Goal: Transaction & Acquisition: Purchase product/service

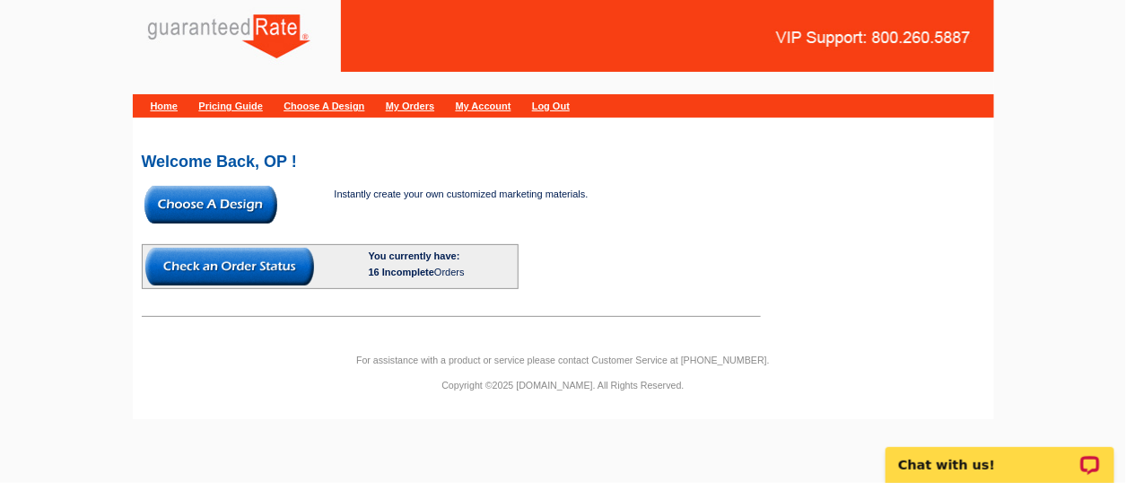
click at [238, 211] on img at bounding box center [211, 205] width 133 height 38
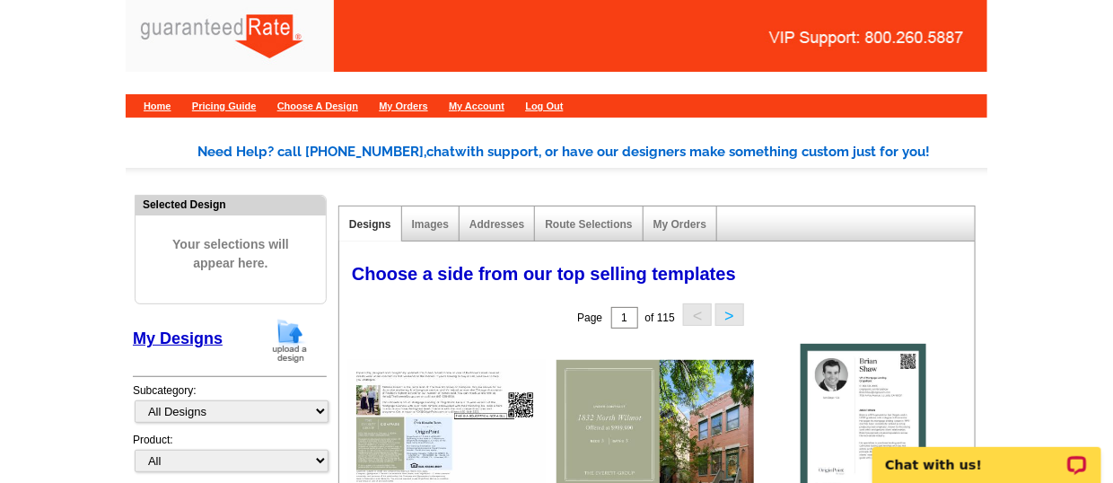
click at [285, 337] on img at bounding box center [290, 341] width 47 height 46
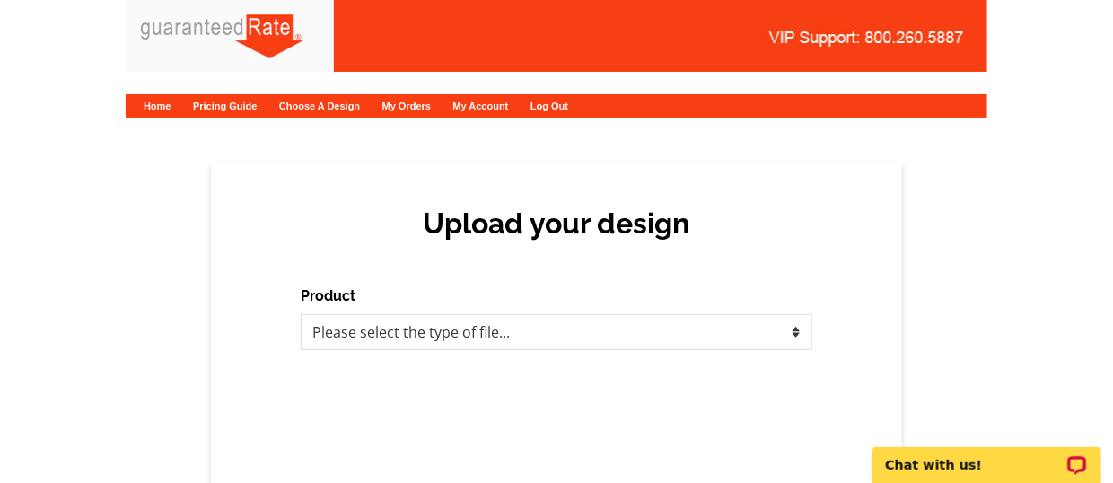
scroll to position [50, 0]
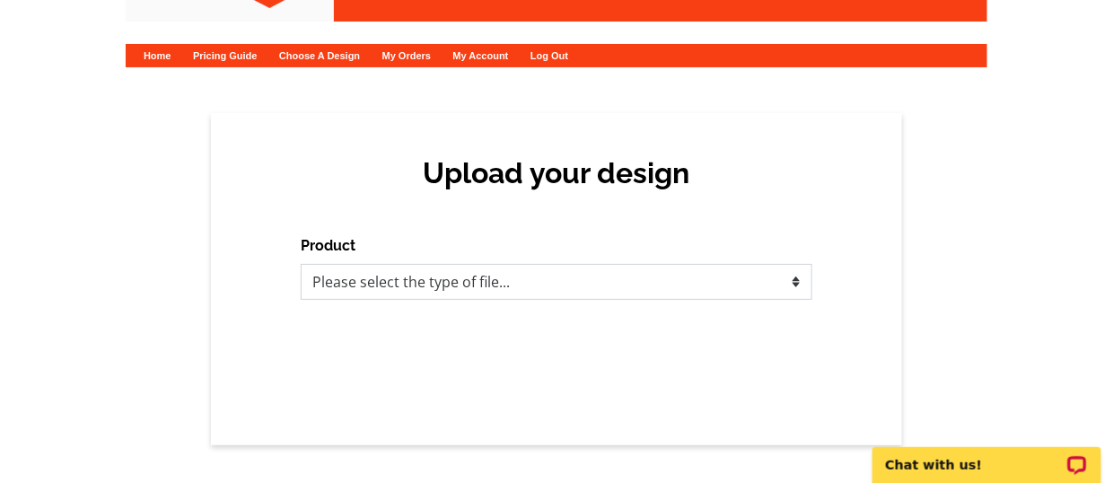
click at [490, 276] on select "Please select the type of file... Postcards Calendars Business Cards Letters an…" at bounding box center [557, 282] width 512 height 36
select select "2"
click at [301, 264] on select "Please select the type of file... Postcards Calendars Business Cards Letters an…" at bounding box center [557, 282] width 512 height 36
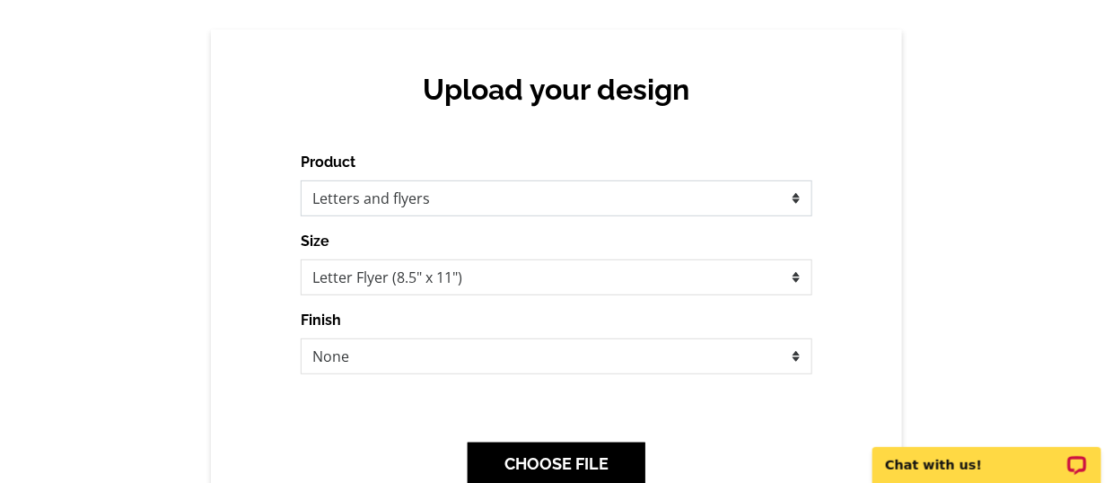
scroll to position [136, 0]
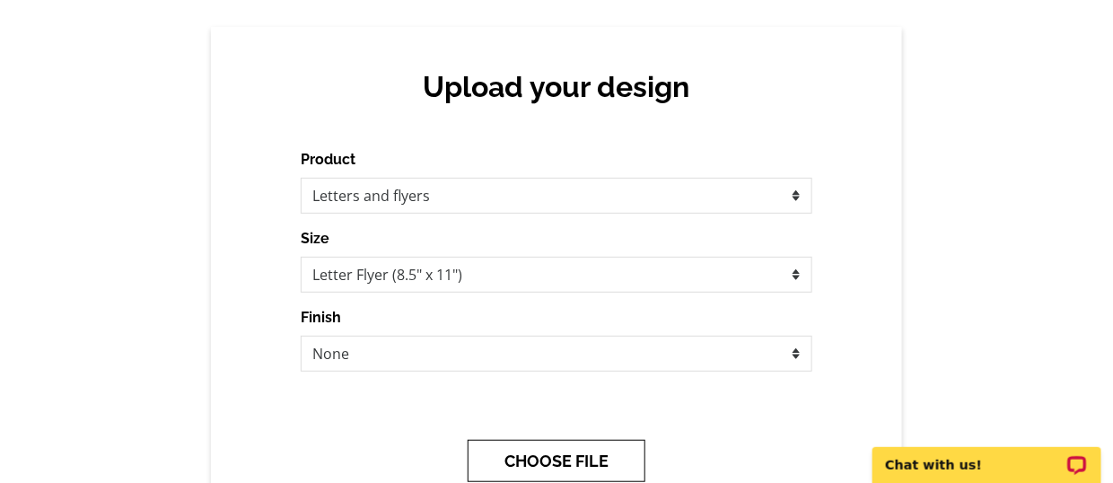
click at [556, 451] on button "CHOOSE FILE" at bounding box center [557, 461] width 178 height 42
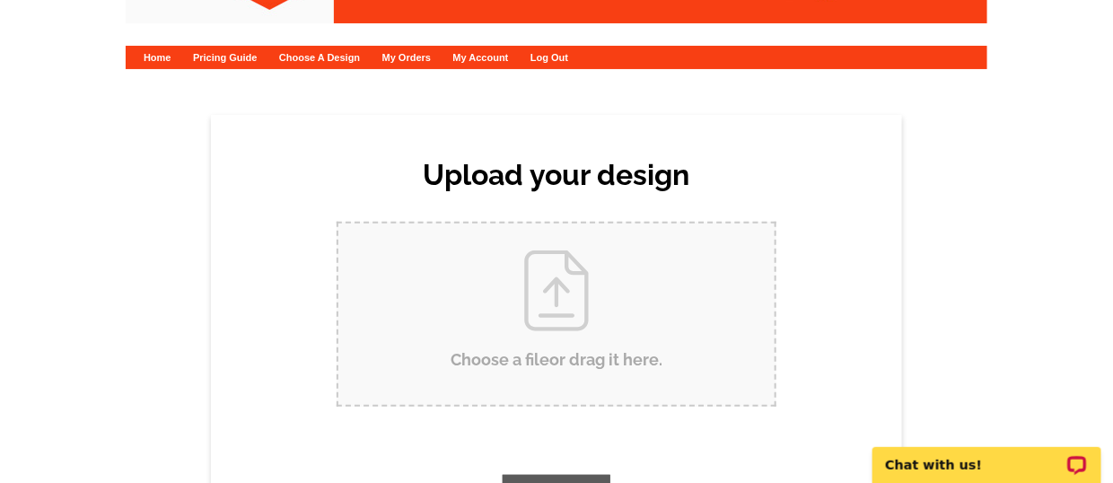
scroll to position [0, 0]
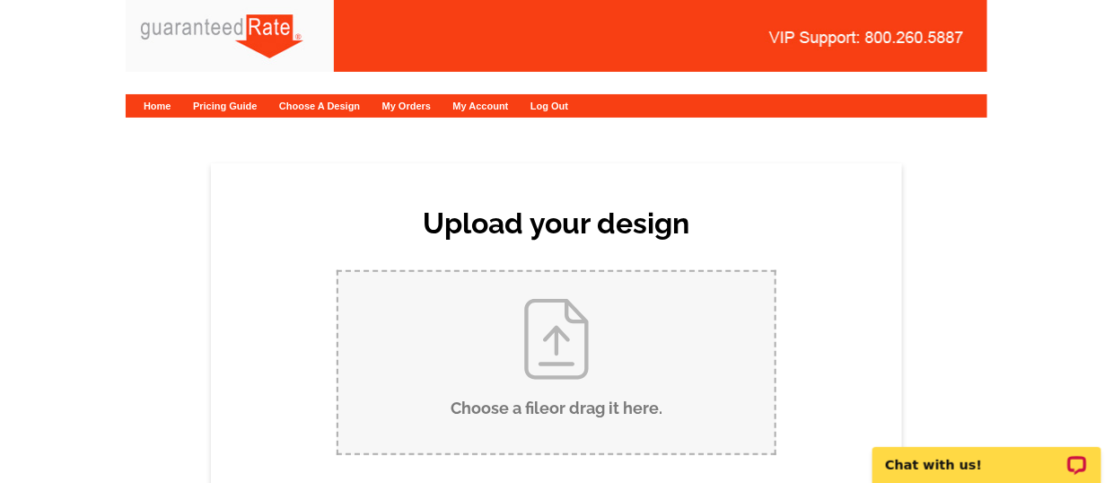
click at [530, 372] on input "Choose a file or drag it here ." at bounding box center [556, 362] width 436 height 181
type input "C:\fakepath\Tom Park contact card.pdf"
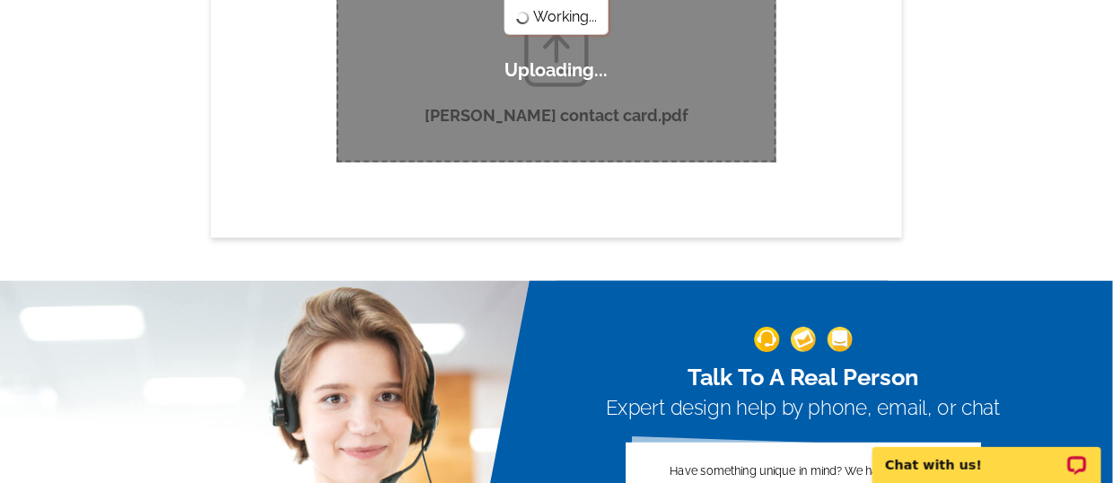
click at [961, 316] on div "Talk To A Real Person Expert design help by phone, email, or chat Have somethin…" at bounding box center [834, 466] width 556 height 371
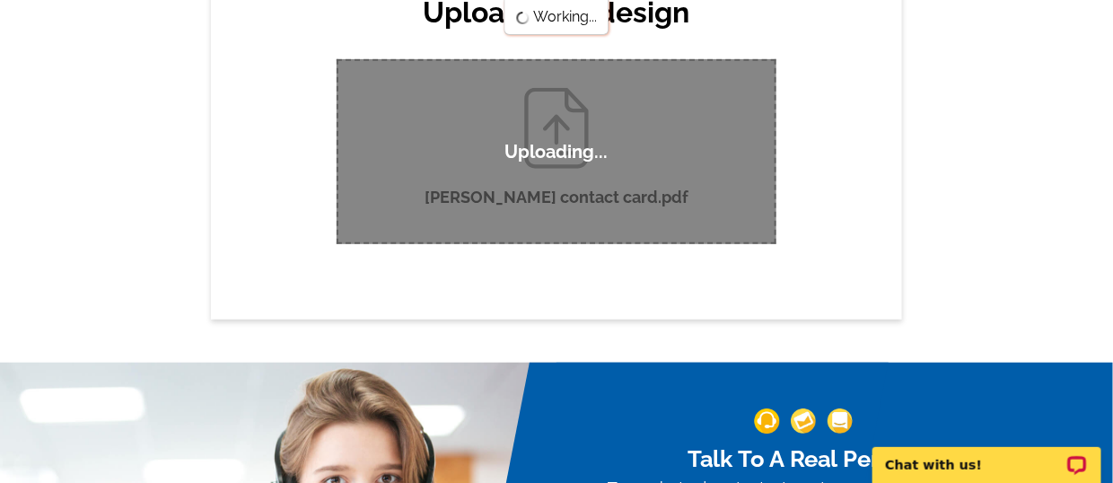
scroll to position [196, 0]
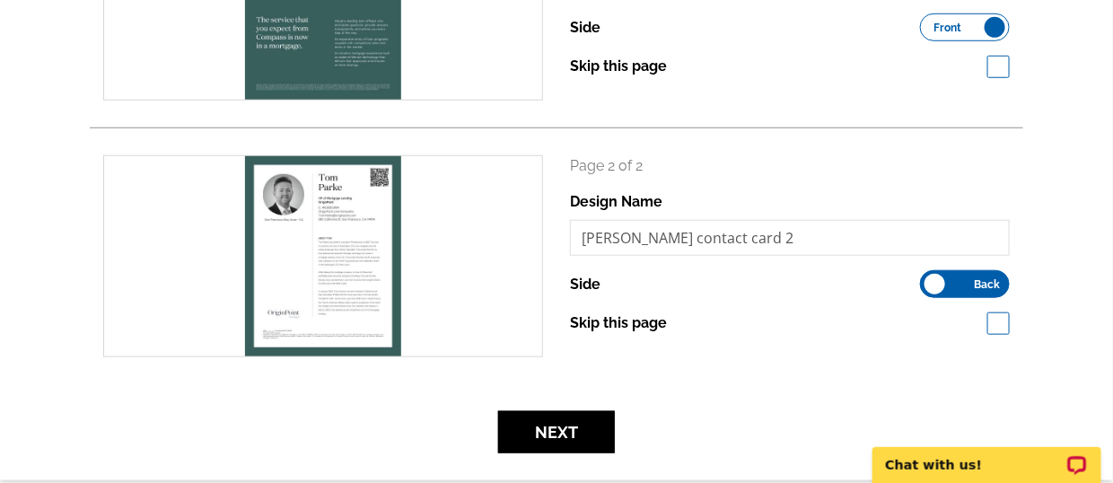
scroll to position [399, 0]
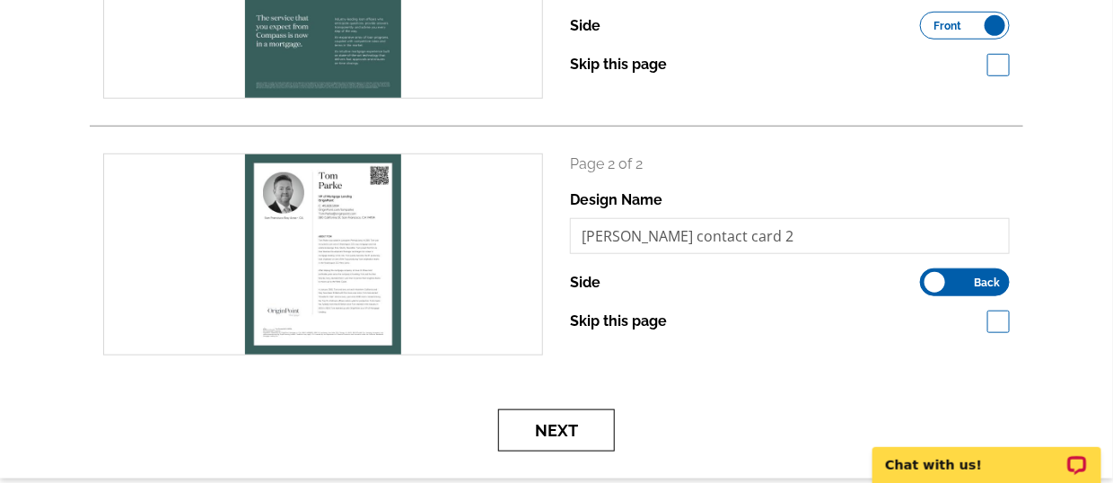
click at [548, 434] on button "Next" at bounding box center [556, 430] width 117 height 42
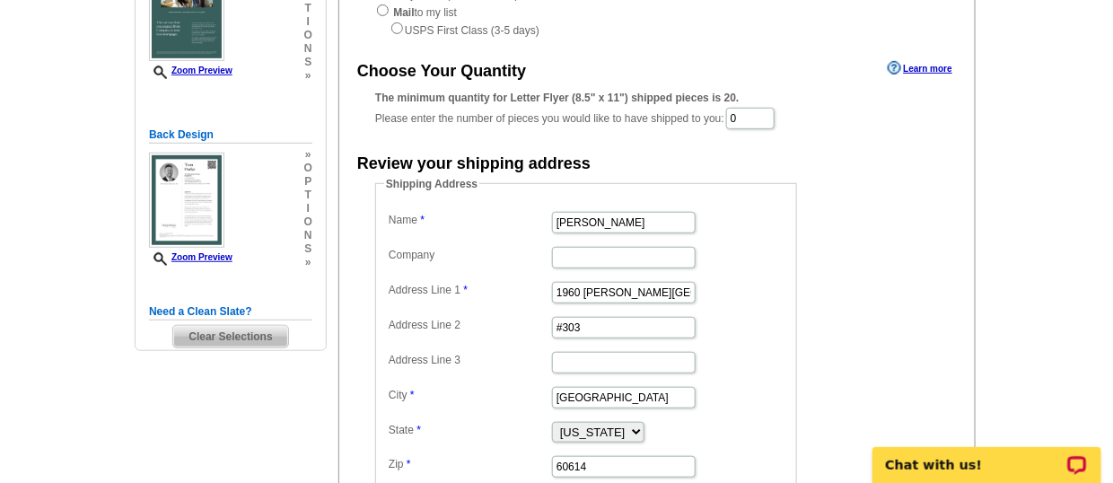
scroll to position [269, 0]
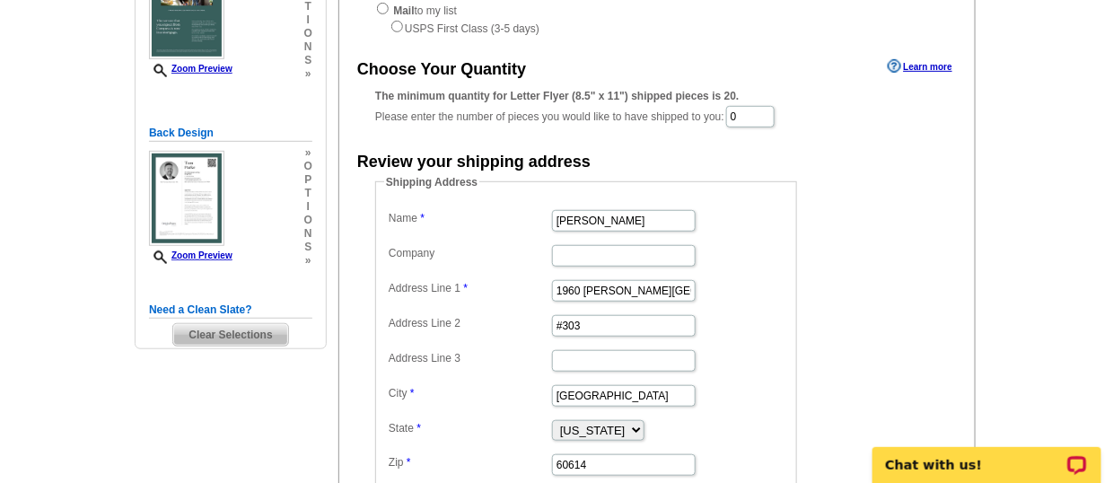
click at [775, 104] on div "The minimum quantity for Letter Flyer (8.5" x 11") shipped pieces is 20. Please…" at bounding box center [657, 108] width 564 height 41
click at [773, 112] on input "0" at bounding box center [750, 117] width 48 height 22
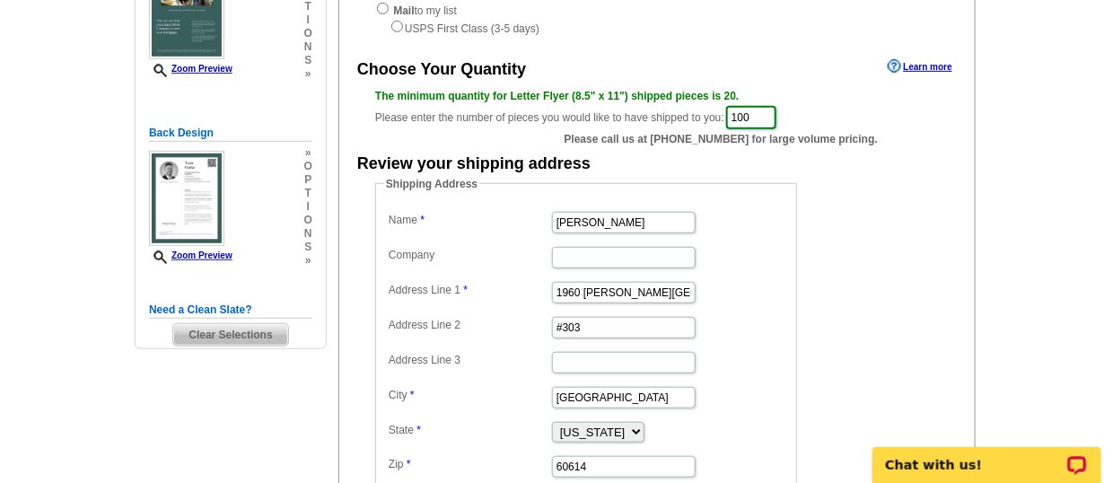
type input "100"
drag, startPoint x: 466, startPoint y: 213, endPoint x: 367, endPoint y: 235, distance: 101.2
click at [367, 235] on div "Shipping Address Name Dave Radke Company Address Line 1 1960 N. Lincoln Park We…" at bounding box center [656, 339] width 635 height 327
type input "Tom Parke"
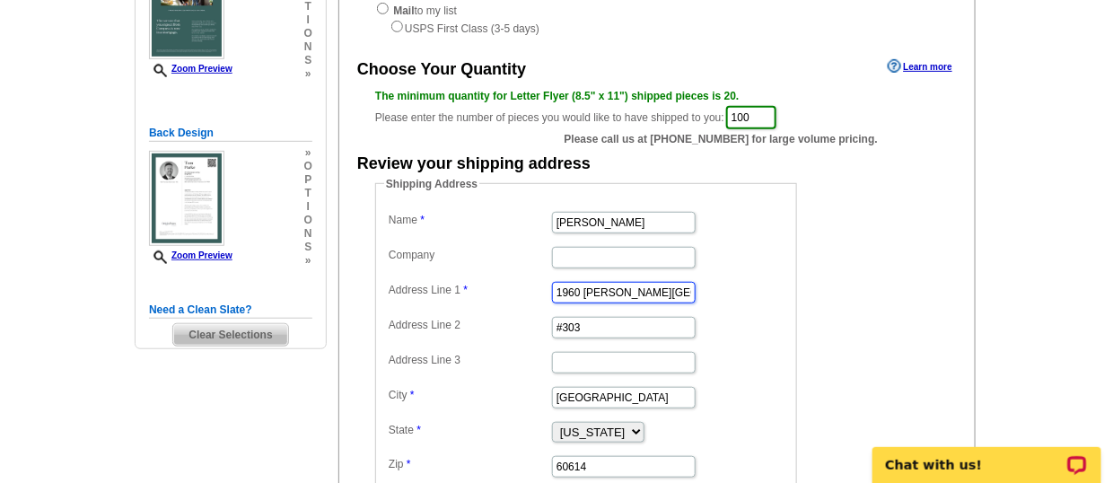
click at [667, 294] on input "1960 N. Lincoln Park West" at bounding box center [624, 293] width 144 height 22
paste input "515 Vienna Street"
type input "515 Vienna Street"
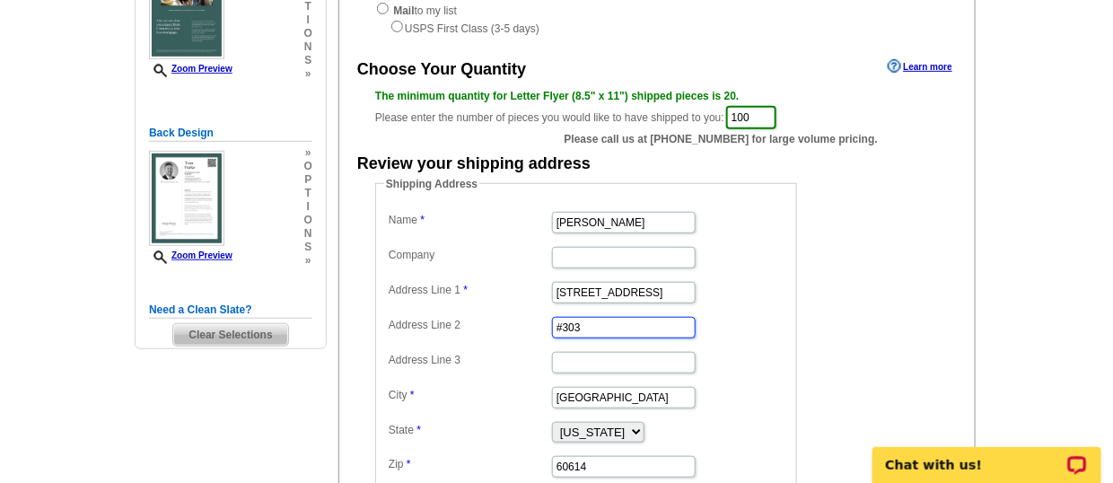
drag, startPoint x: 621, startPoint y: 325, endPoint x: 498, endPoint y: 314, distance: 123.4
click at [498, 314] on dl "Name Tom Parke Company Address Line 1 515 Vienna Street Address Line 2 #303 Add…" at bounding box center [586, 343] width 404 height 272
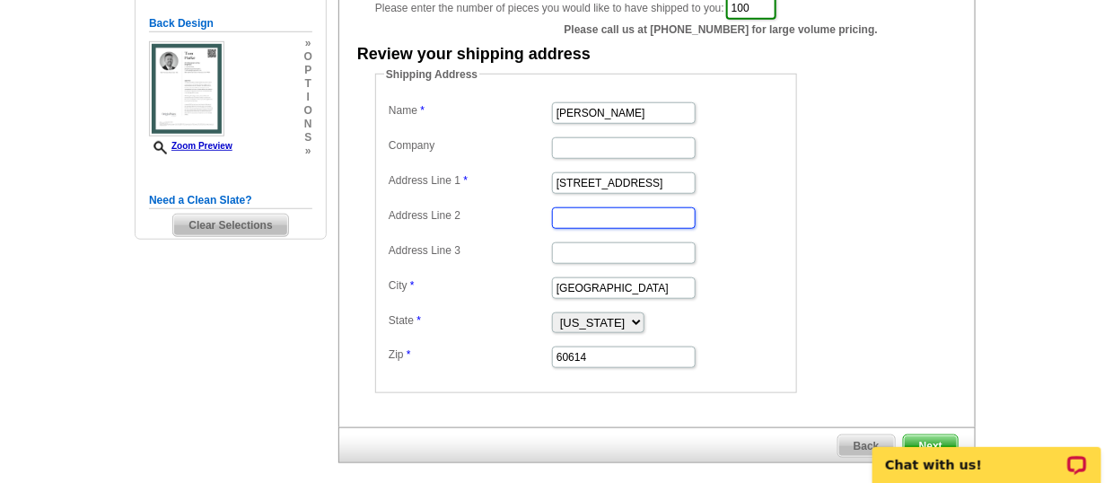
scroll to position [377, 0]
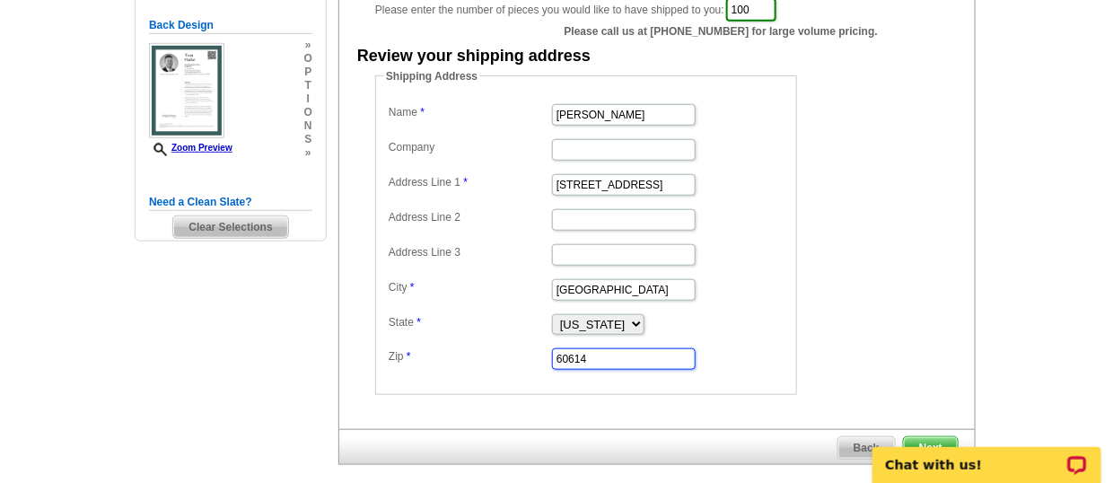
drag, startPoint x: 619, startPoint y: 360, endPoint x: 526, endPoint y: 355, distance: 93.5
click at [526, 355] on dl "Name Tom Parke Company Address Line 1 515 Vienna Street Address Line 2 Address …" at bounding box center [586, 236] width 404 height 272
paste input "94112"
type input "94112"
drag, startPoint x: 602, startPoint y: 283, endPoint x: 302, endPoint y: 262, distance: 301.4
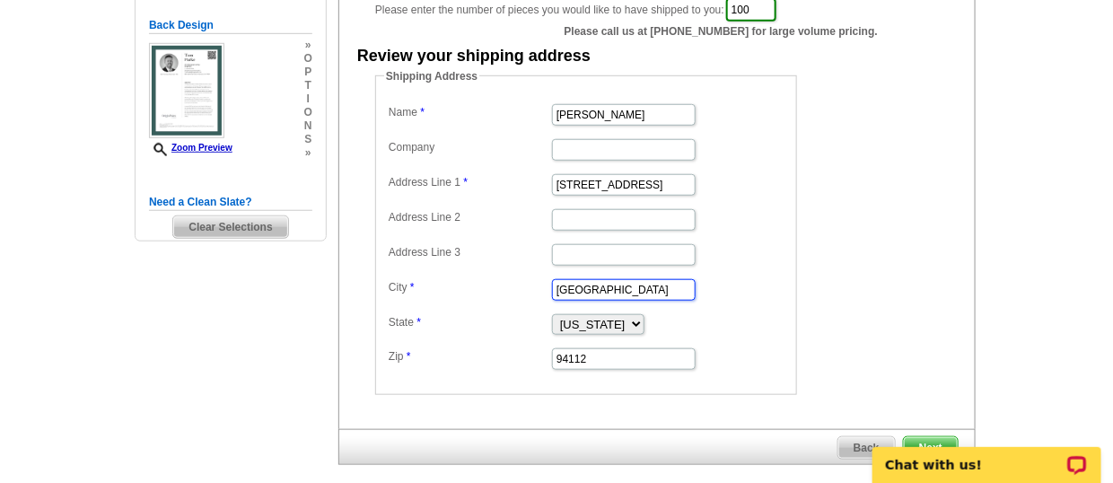
click at [302, 262] on div "Need Help? call 800-260-5887, chat with support, or have our designers make som…" at bounding box center [557, 140] width 862 height 804
type input "San Francisco"
select select "CA"
click at [809, 238] on dd "Shipping Address Name Tom Parke Company Address Line 1 515 Vienna Street Addres…" at bounding box center [613, 231] width 477 height 327
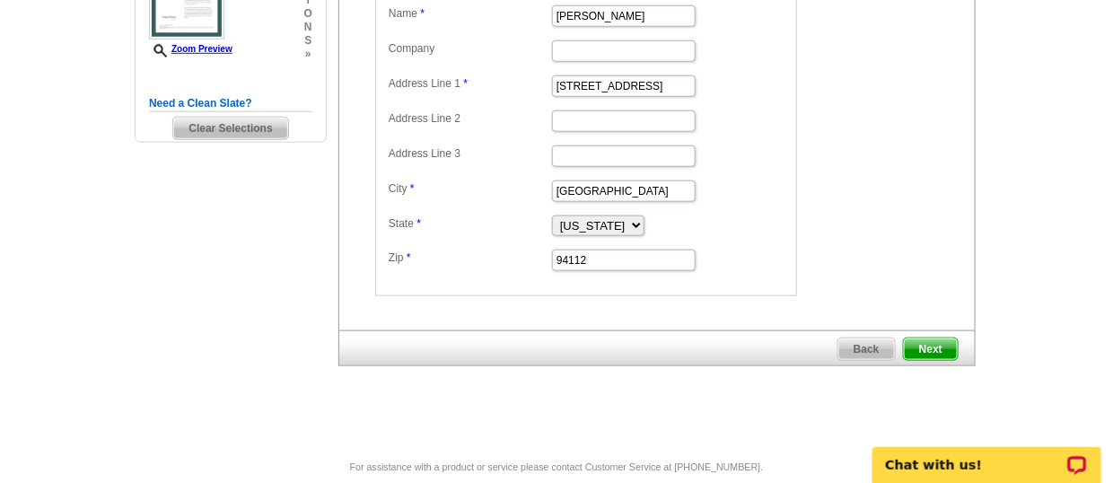
click at [934, 340] on span "Next" at bounding box center [931, 349] width 54 height 22
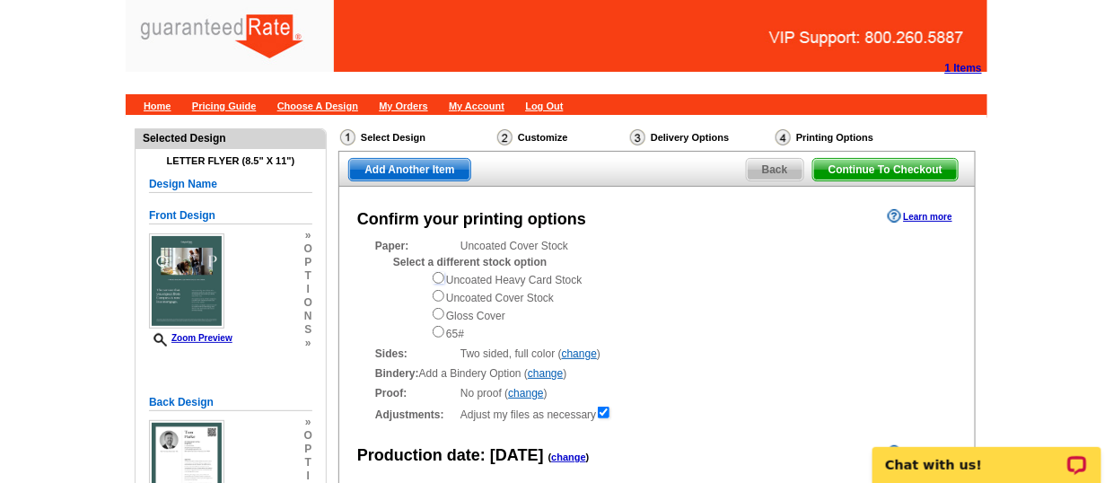
click at [434, 272] on input "radio" at bounding box center [439, 278] width 12 height 12
radio input "true"
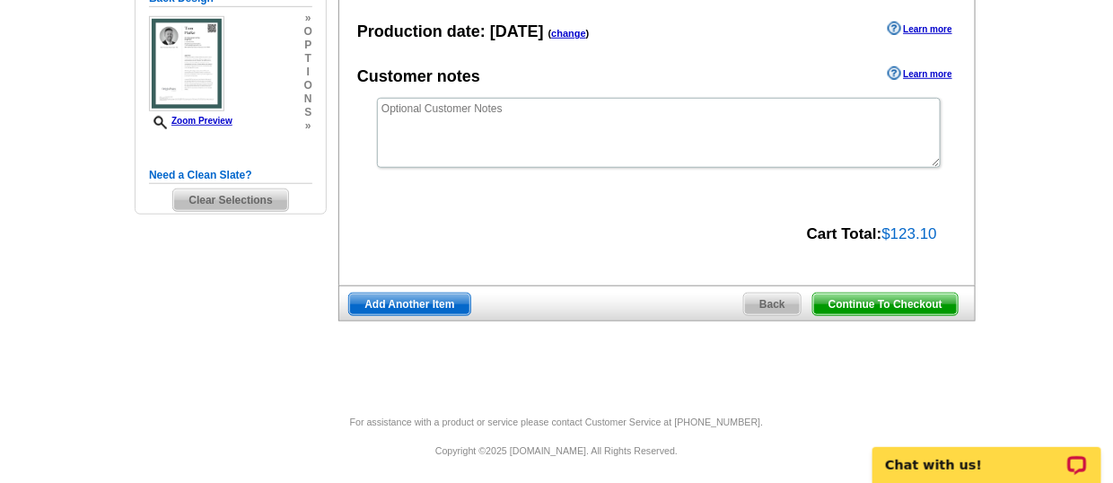
scroll to position [406, 0]
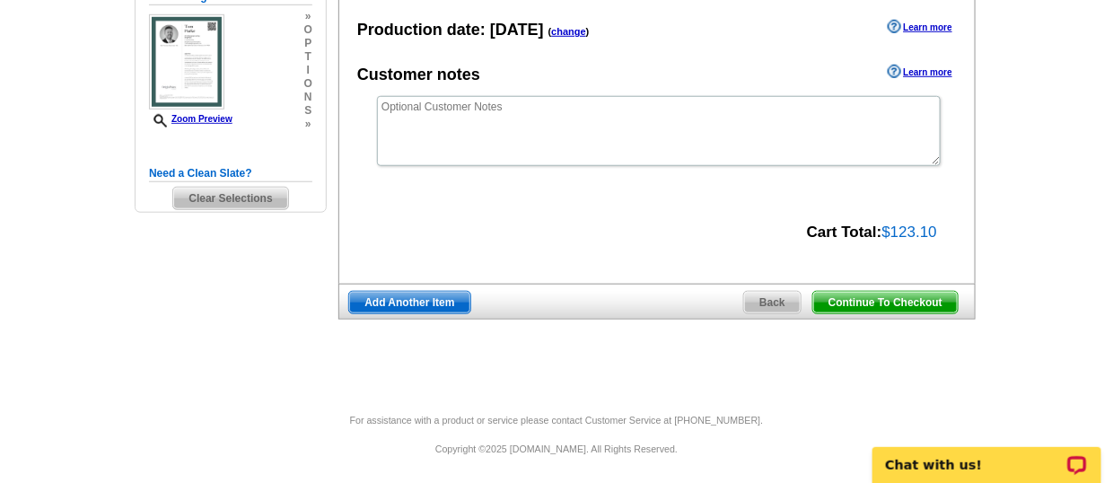
click at [845, 306] on span "Continue To Checkout" at bounding box center [885, 303] width 145 height 22
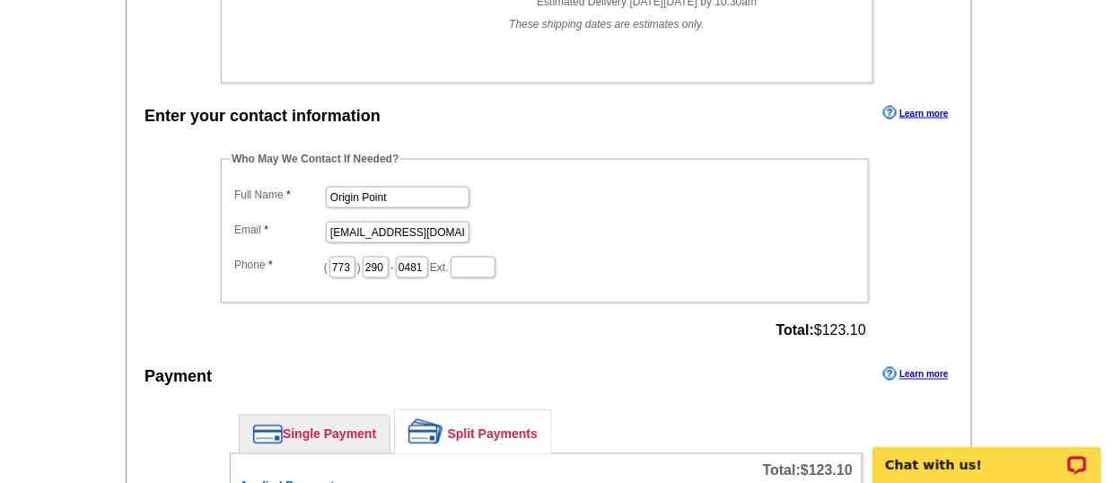
scroll to position [780, 0]
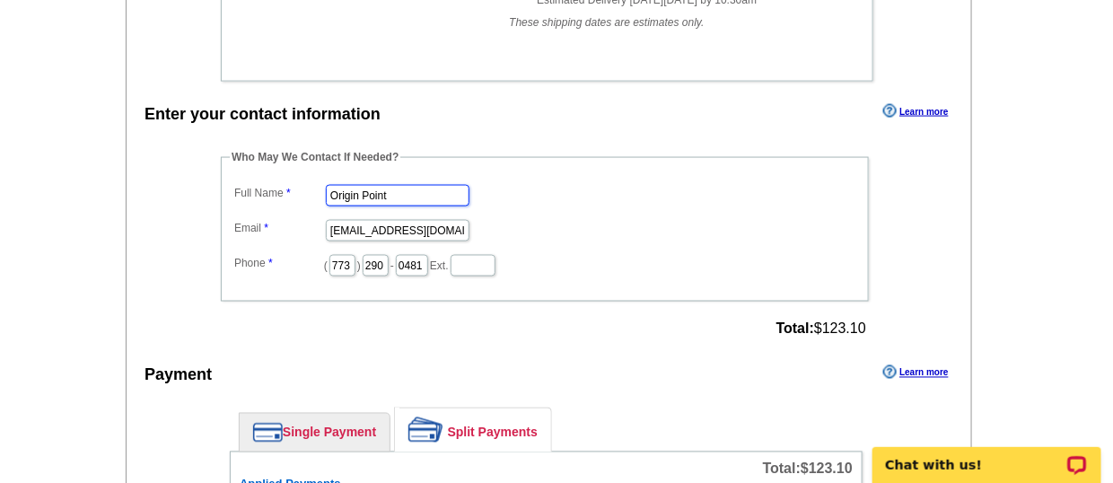
click at [409, 185] on input "Origin Point" at bounding box center [398, 196] width 144 height 22
type input "Alyssa Jacobucci"
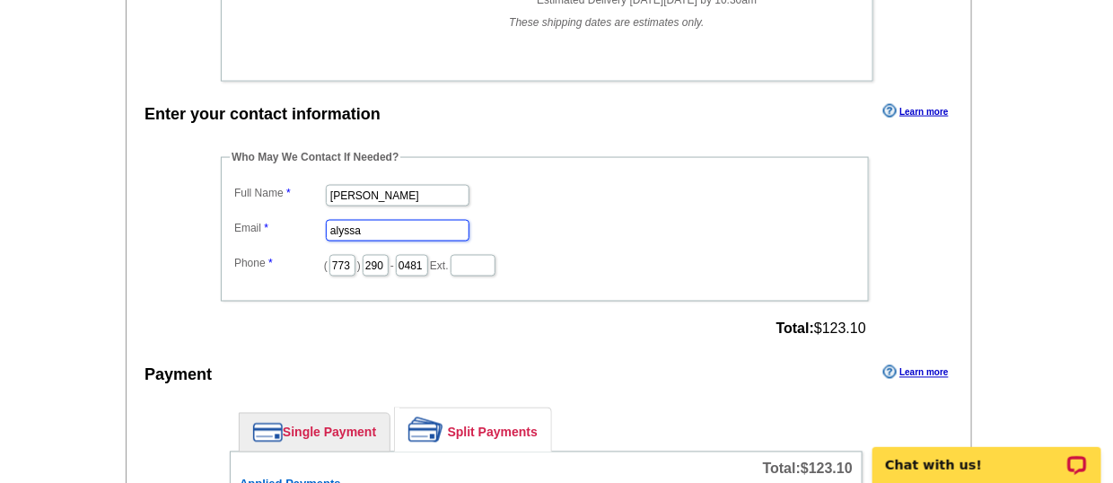
type input "alyssa.jacobucci@rate.com"
type input "516"
type input "8"
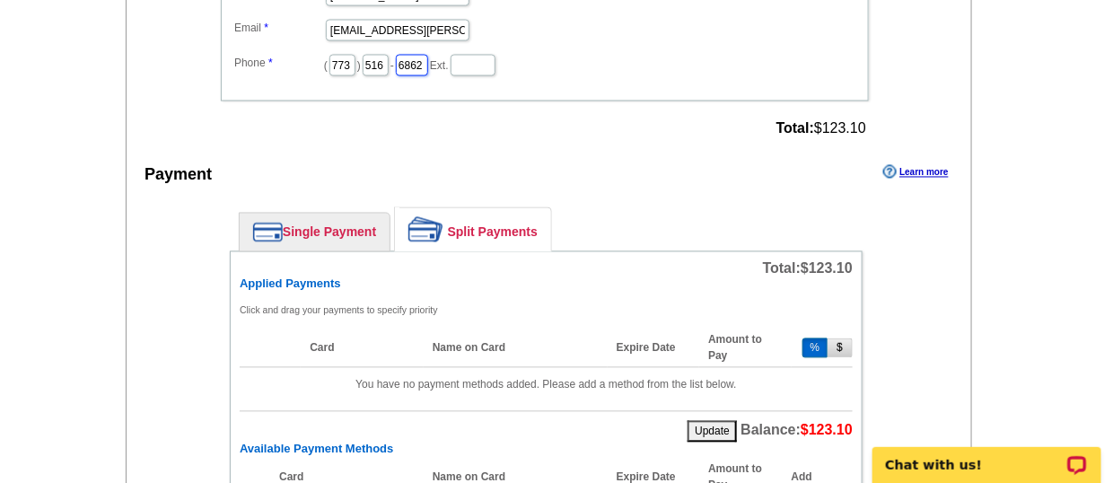
scroll to position [1183, 0]
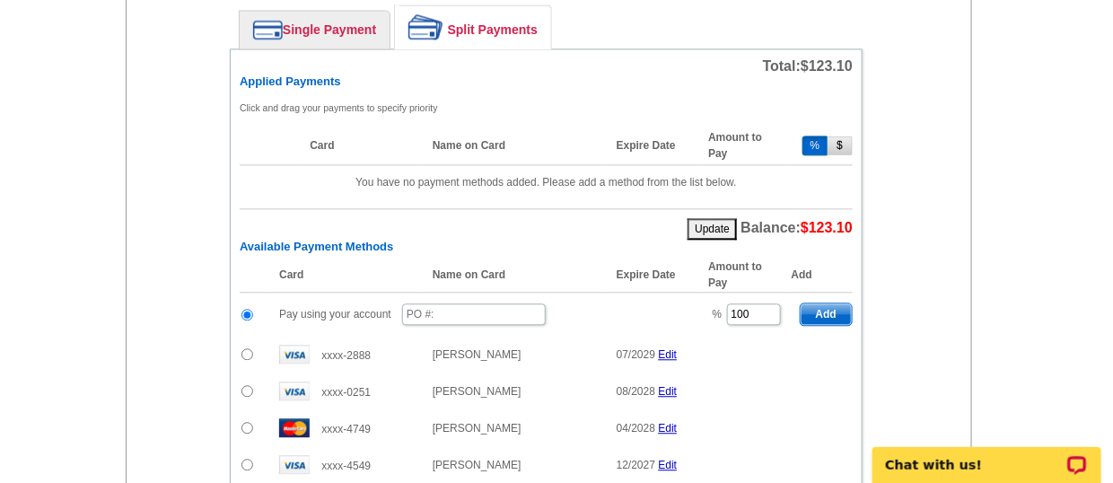
type input "6862"
click at [306, 12] on link "Single Payment" at bounding box center [315, 30] width 150 height 38
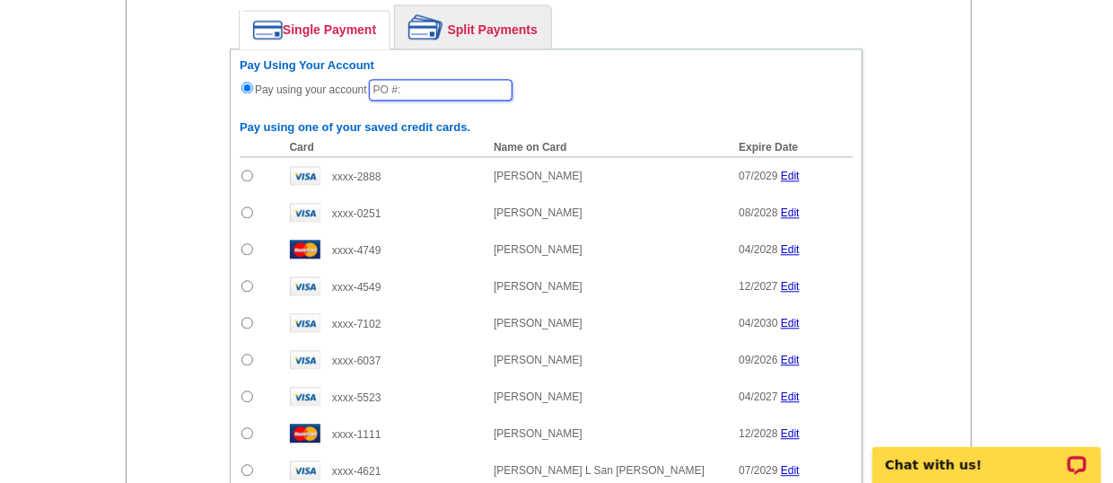
click at [425, 79] on input "text" at bounding box center [441, 90] width 144 height 22
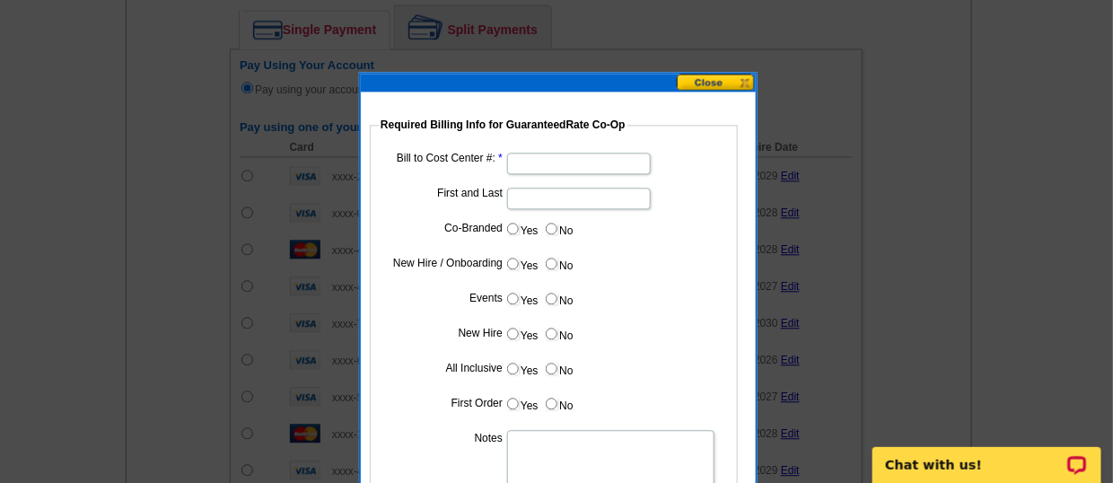
type input "092925_1111_AJ"
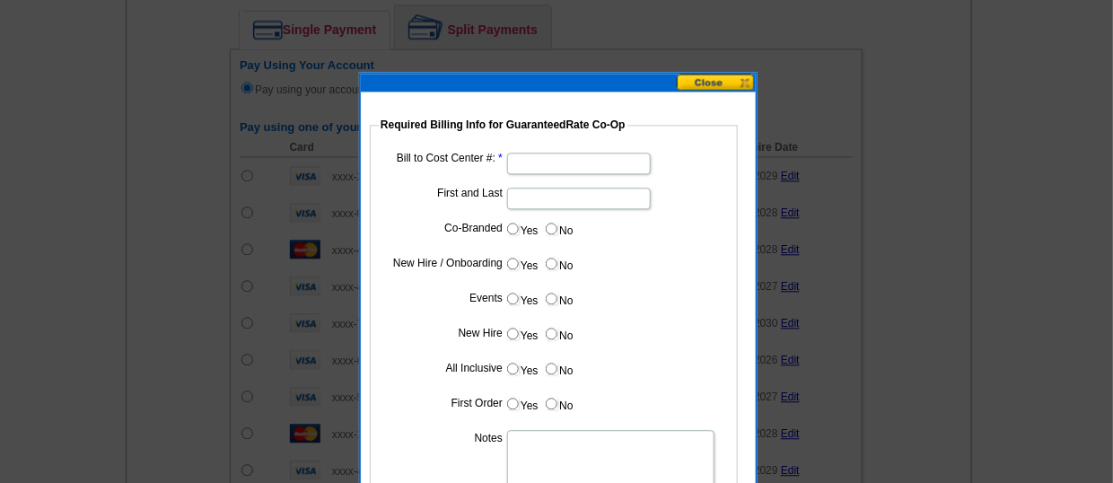
click at [545, 176] on dl "Bill to Cost Center #: First and Last Co-Branded Yes No Cost paid by cobrand n/…" at bounding box center [554, 336] width 350 height 377
click at [539, 170] on input "Bill to Cost Center #:" at bounding box center [579, 164] width 144 height 22
type input "200211"
click at [549, 190] on input "First and Last" at bounding box center [579, 199] width 144 height 22
type input "[PERSON_NAME]"
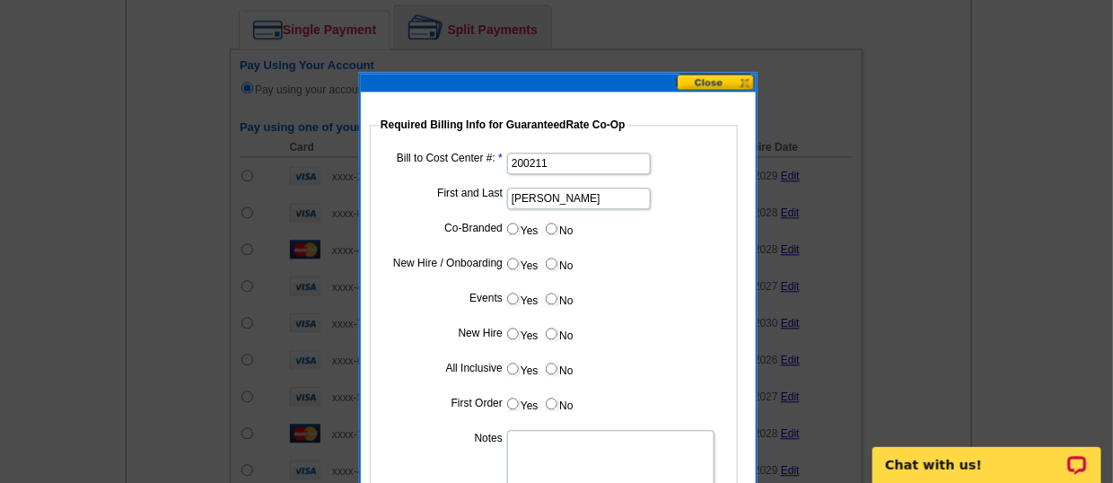
scroll to position [1368, 0]
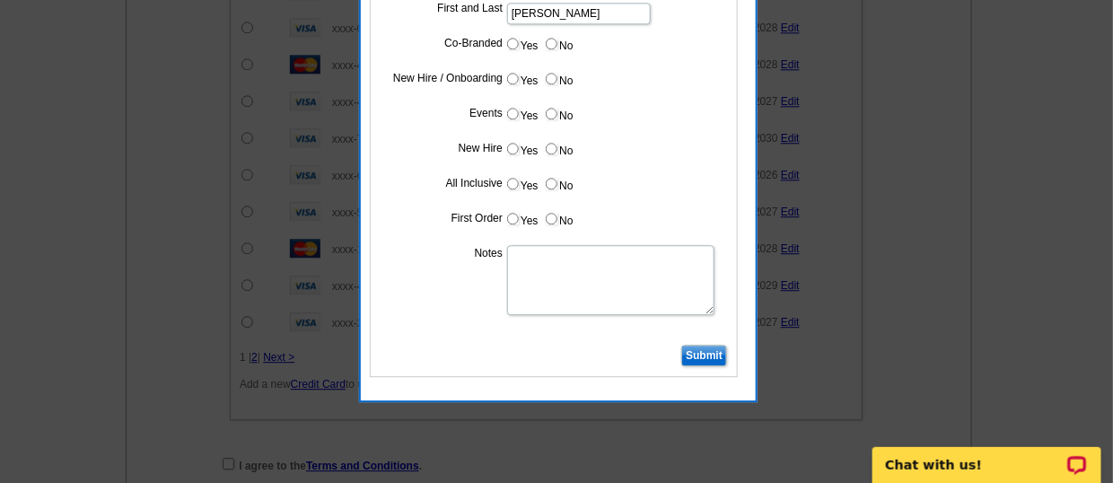
click at [695, 346] on input "Submit" at bounding box center [704, 356] width 46 height 22
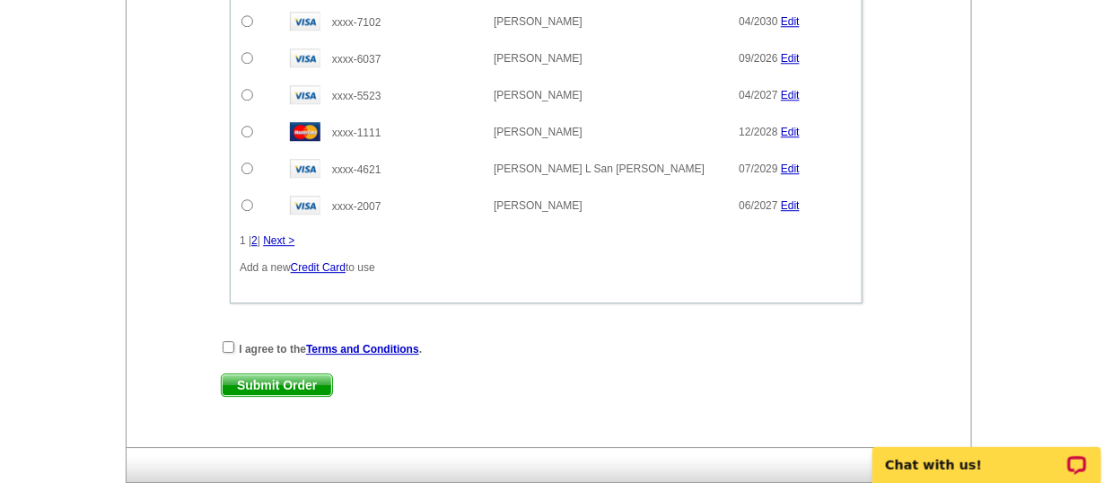
scroll to position [1561, 0]
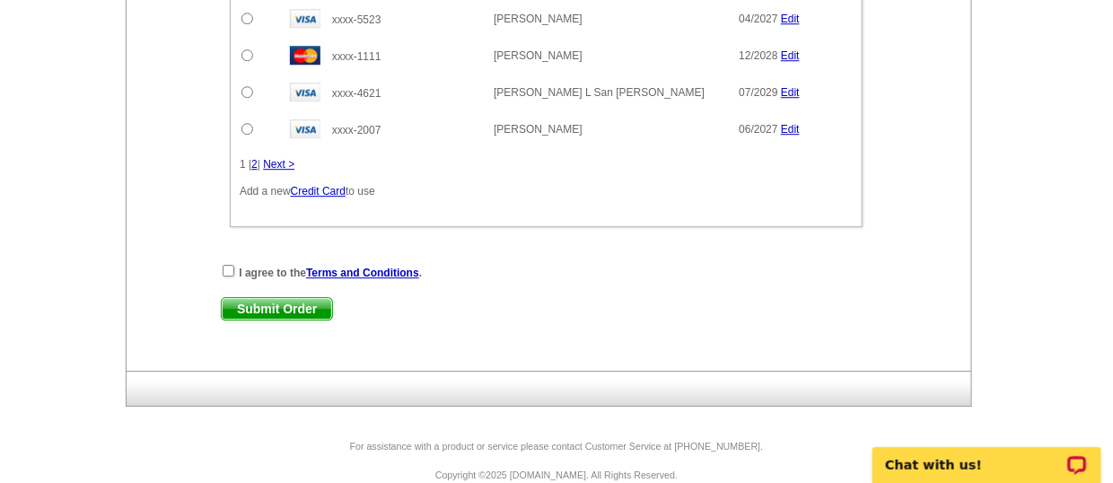
click at [221, 263] on div "I agree to the Terms and Conditions ." at bounding box center [546, 272] width 651 height 18
click at [226, 265] on input "checkbox" at bounding box center [229, 271] width 12 height 12
checkbox input "true"
click at [258, 298] on span "Submit Order" at bounding box center [277, 309] width 110 height 22
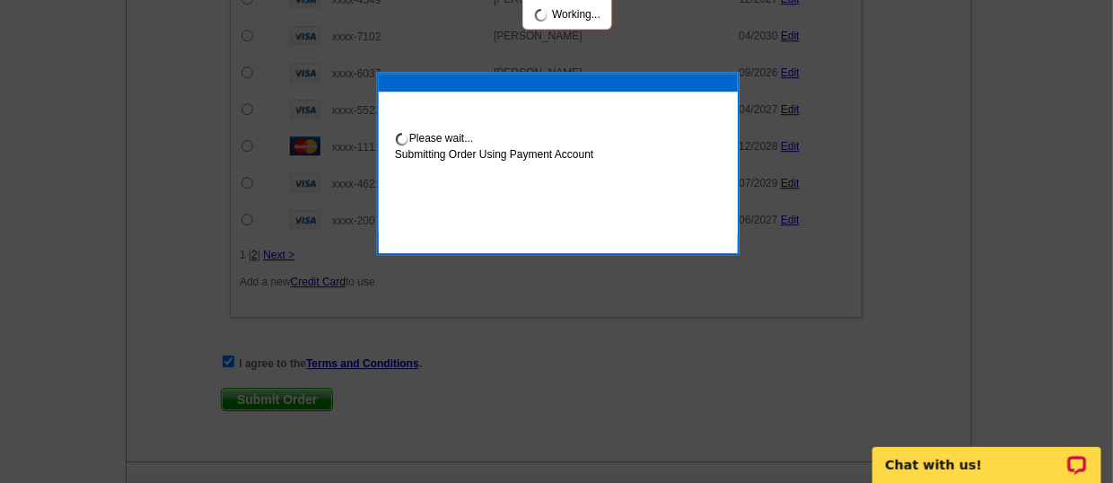
scroll to position [1651, 0]
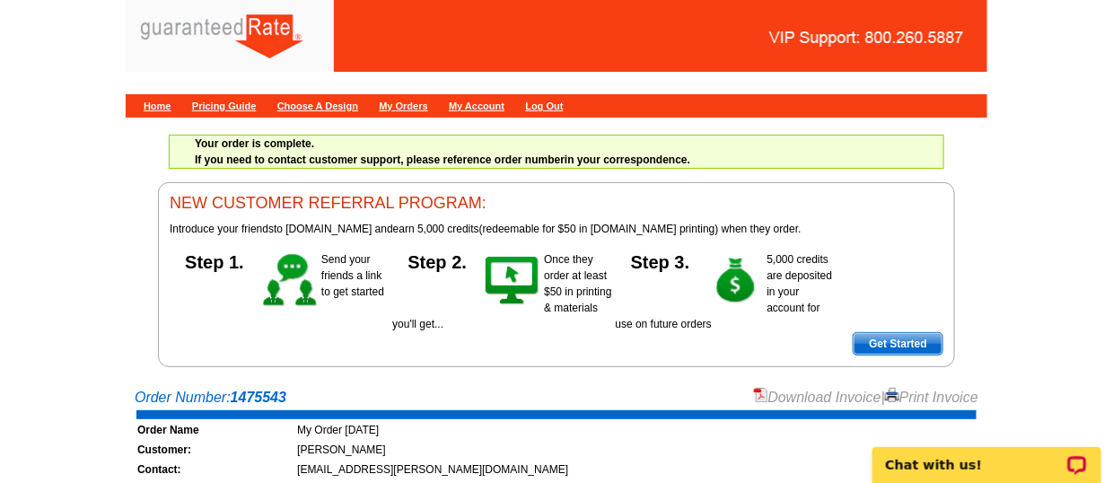
scroll to position [164, 0]
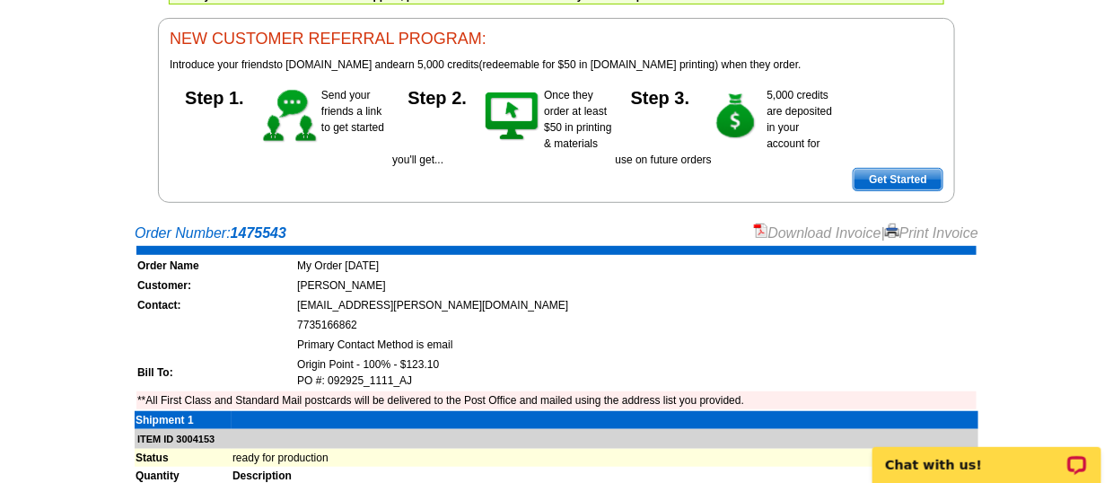
click at [780, 235] on link "Download Invoice" at bounding box center [817, 232] width 127 height 15
